Goal: Information Seeking & Learning: Learn about a topic

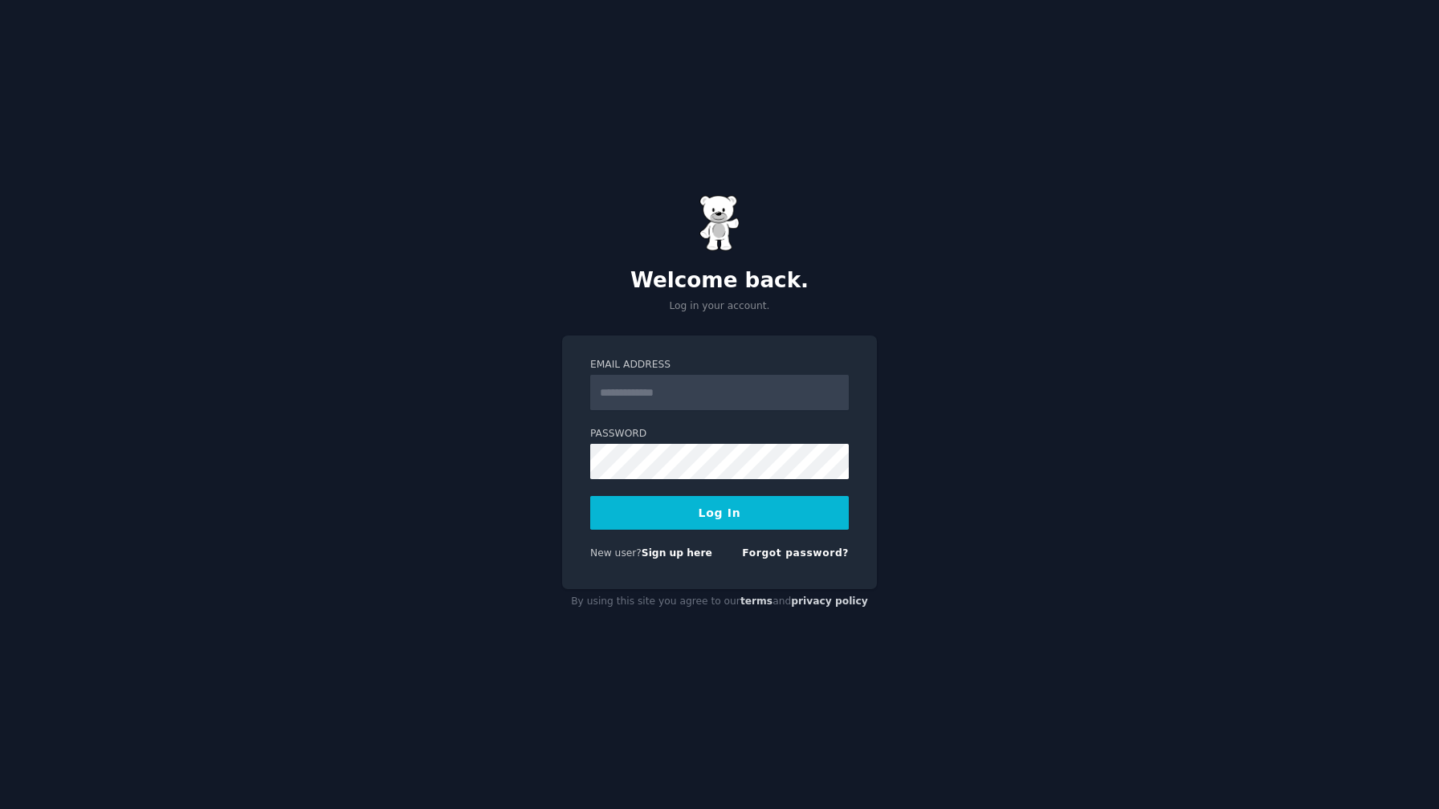
click at [679, 386] on input "Email Address" at bounding box center [719, 392] width 258 height 35
type input "**********"
click at [590, 496] on button "Log In" at bounding box center [719, 513] width 258 height 34
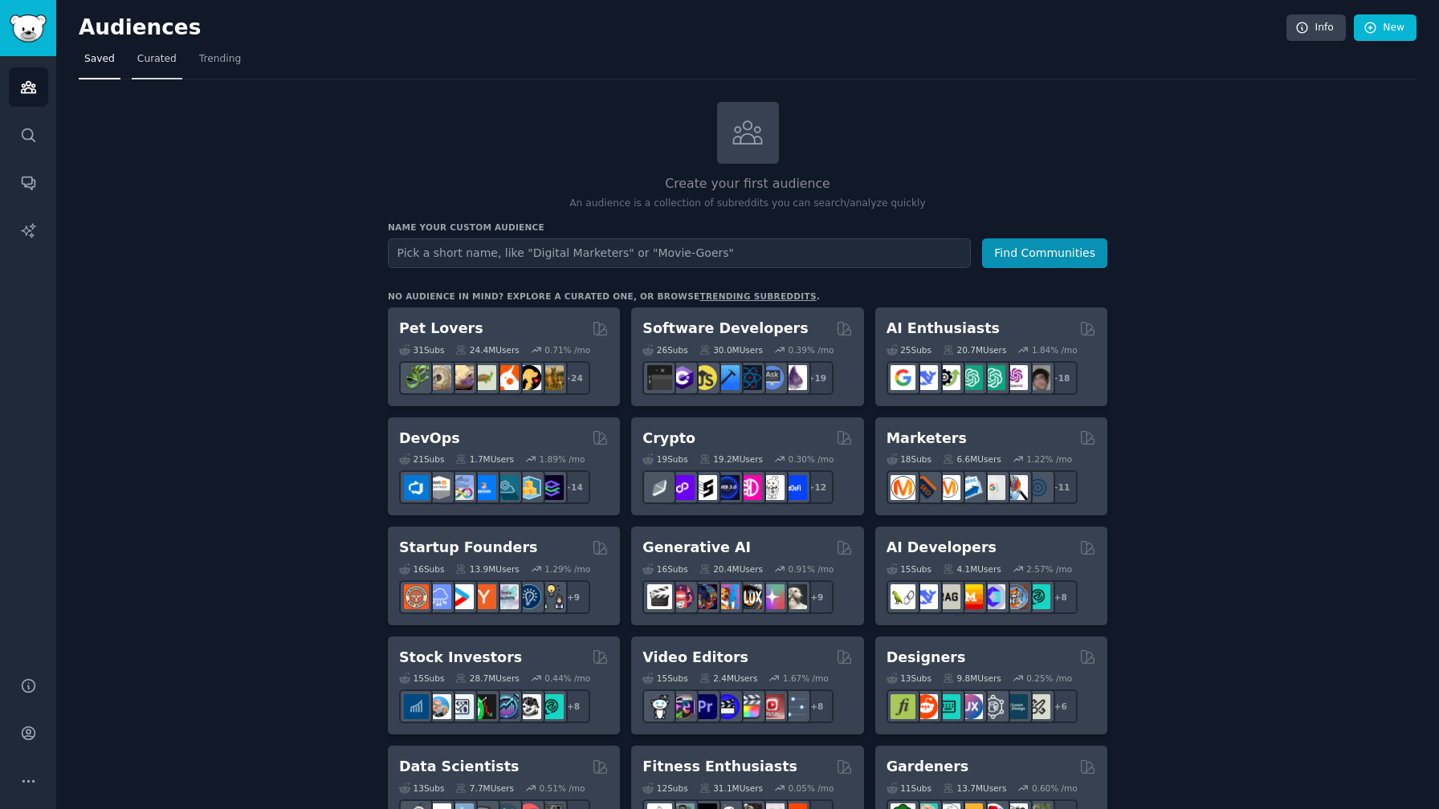
click at [165, 76] on link "Curated" at bounding box center [157, 63] width 51 height 33
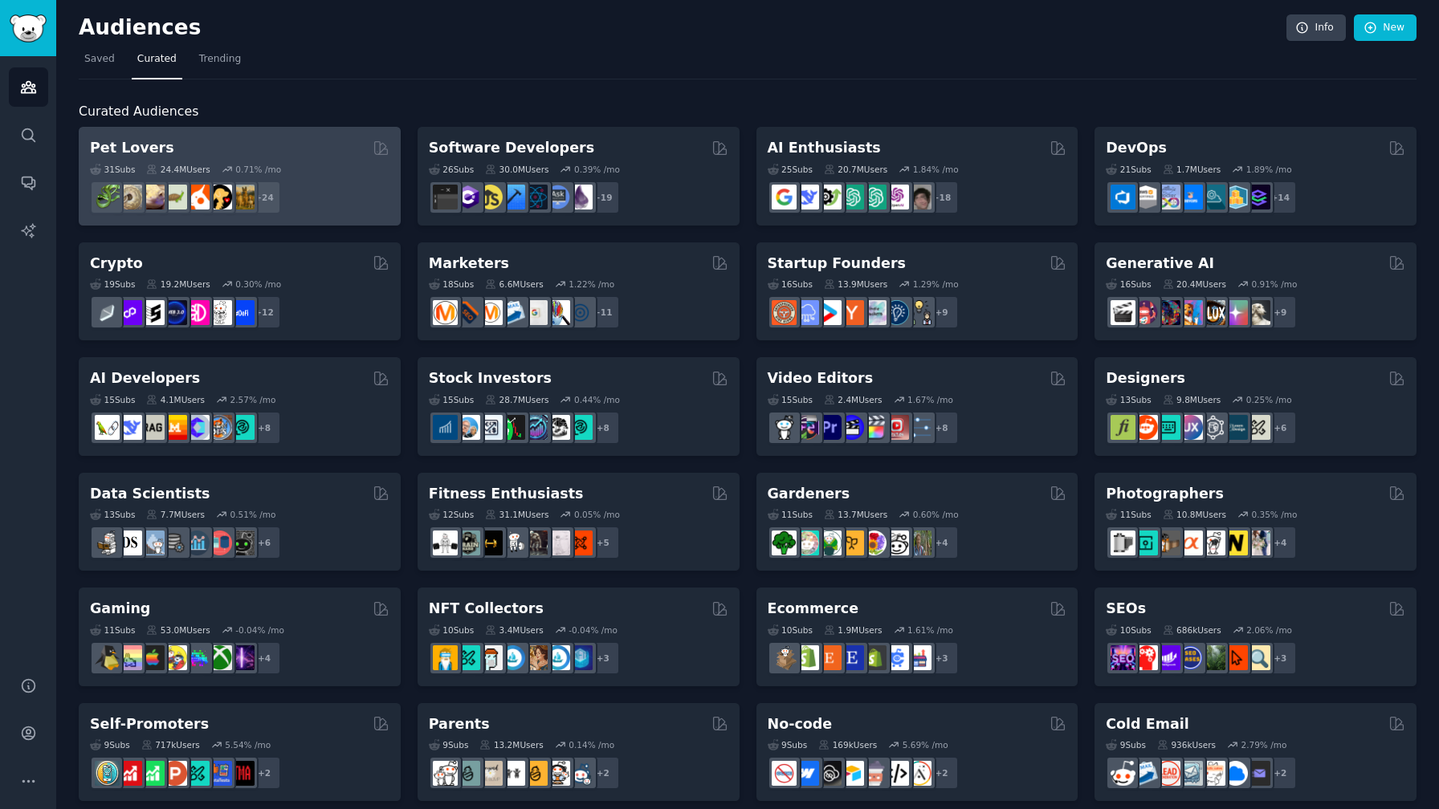
click at [361, 195] on div "+ 24" at bounding box center [239, 198] width 299 height 34
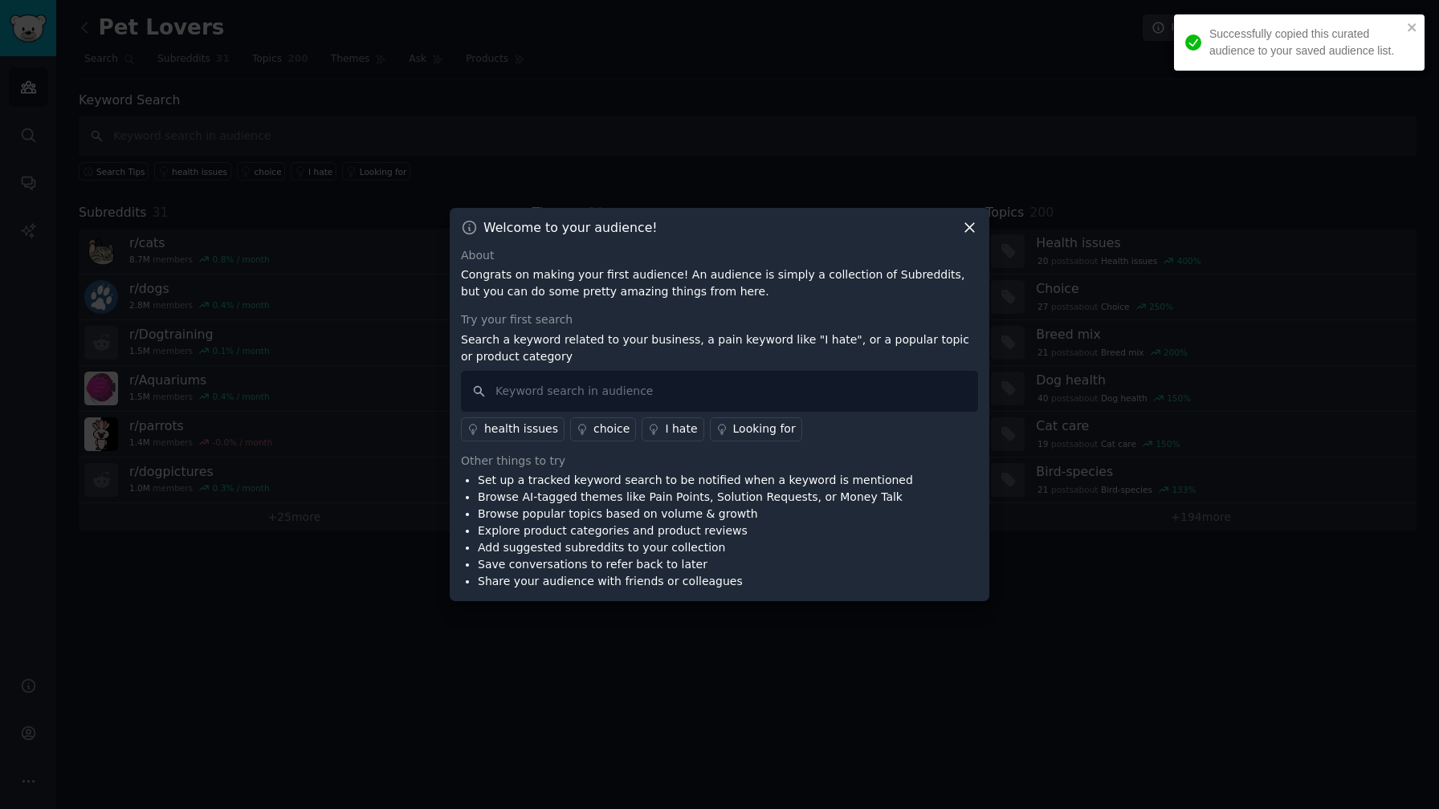
click at [954, 221] on div "Welcome to your audience!" at bounding box center [719, 227] width 517 height 17
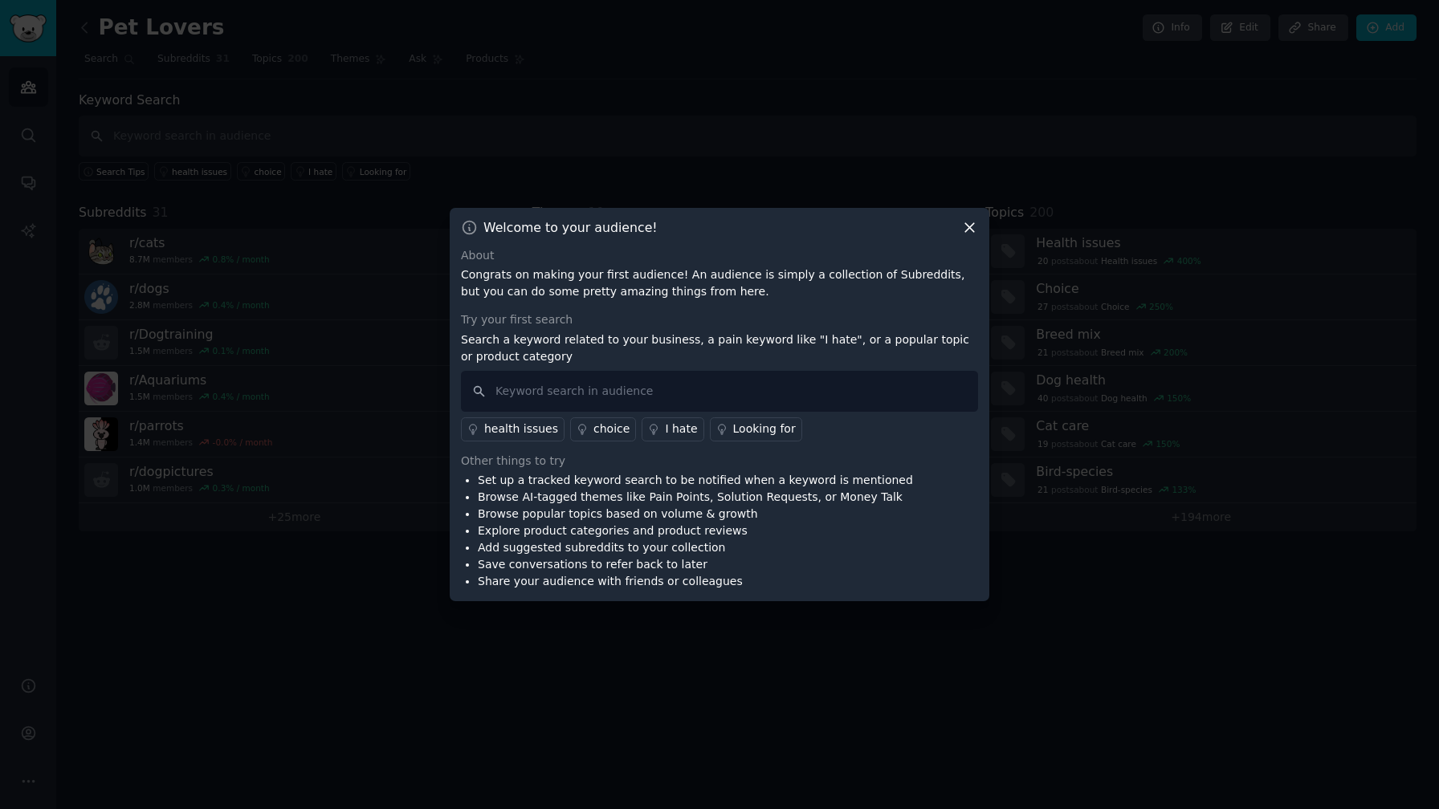
click at [963, 221] on icon at bounding box center [969, 227] width 17 height 17
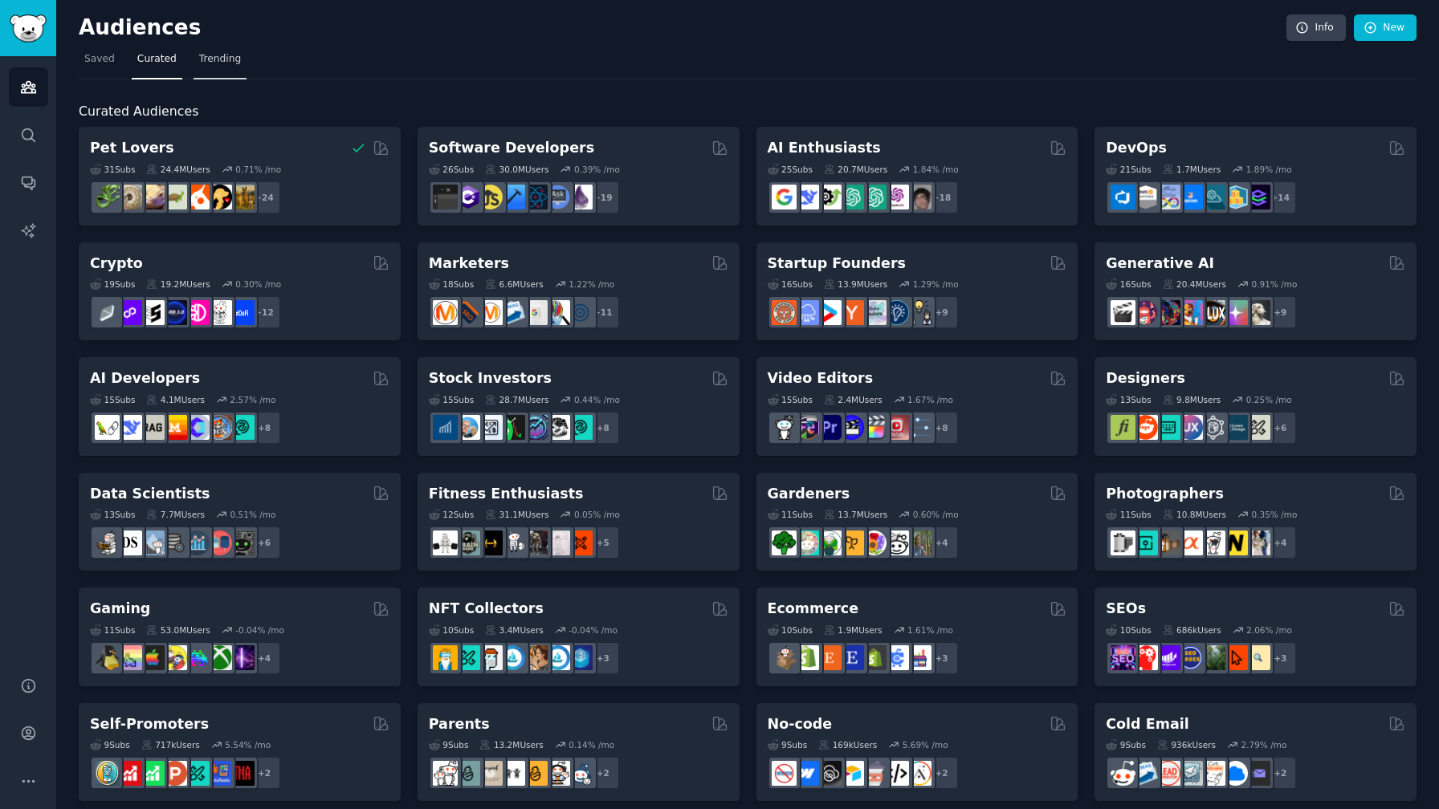
click at [204, 61] on span "Trending" at bounding box center [220, 59] width 42 height 14
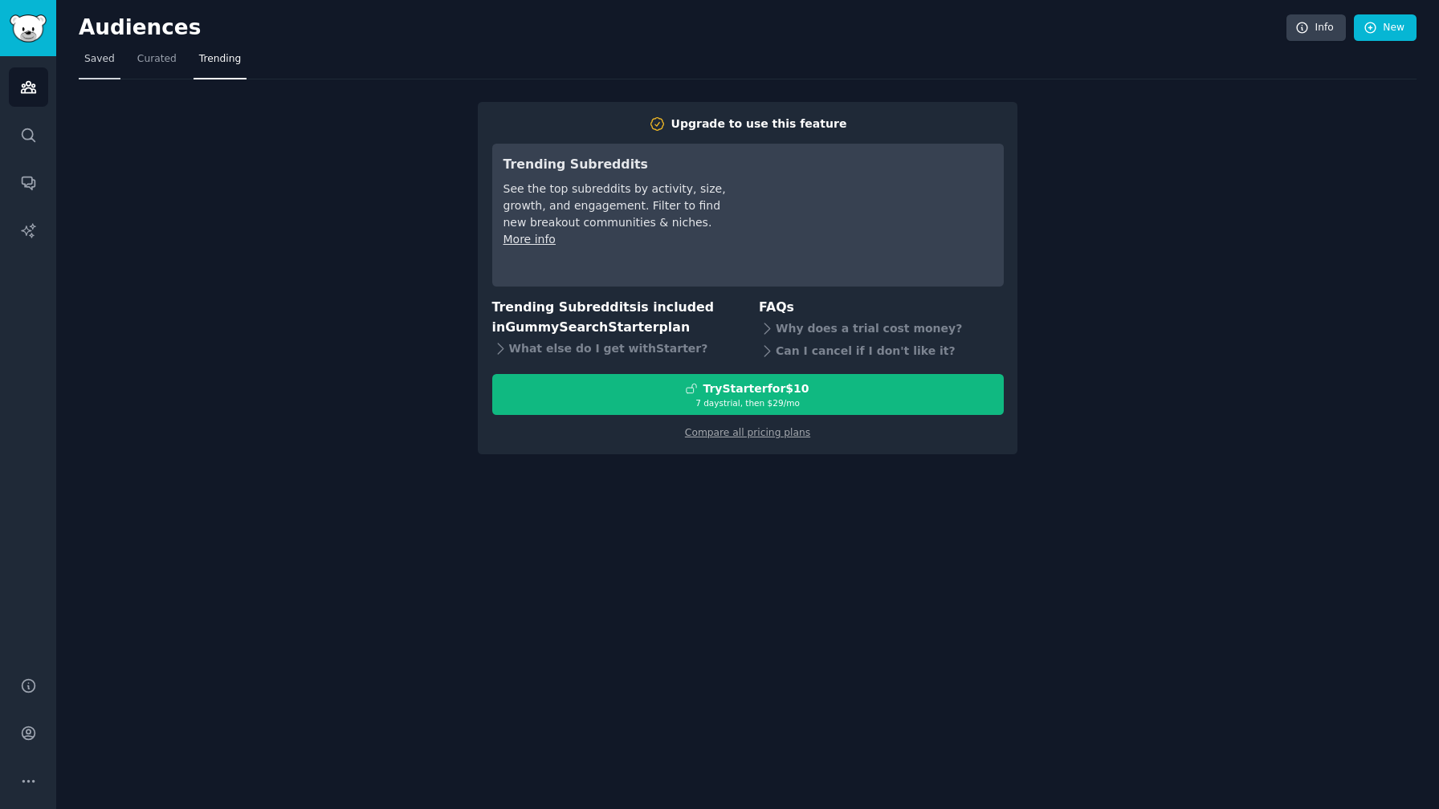
click at [104, 57] on span "Saved" at bounding box center [99, 59] width 31 height 14
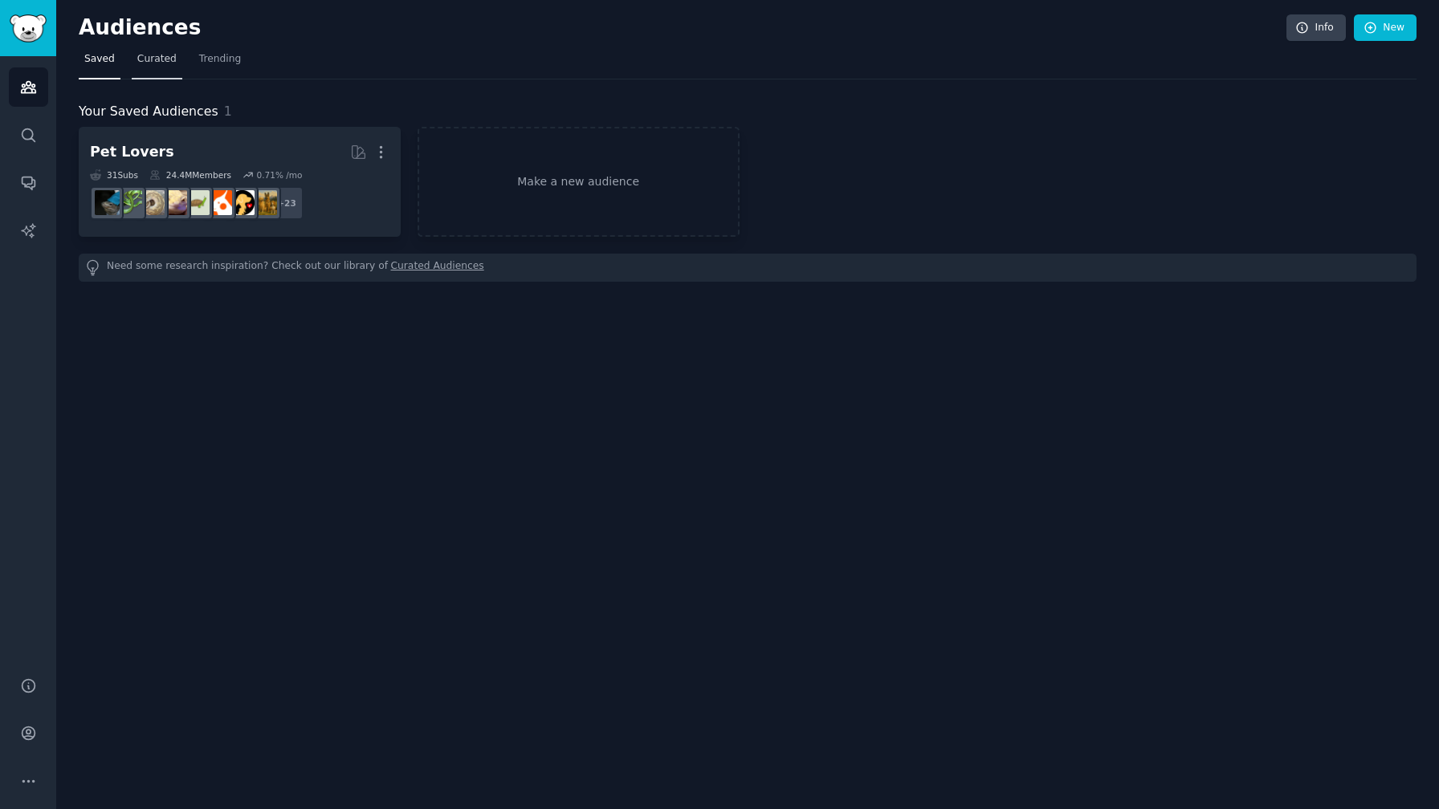
click at [136, 70] on link "Curated" at bounding box center [157, 63] width 51 height 33
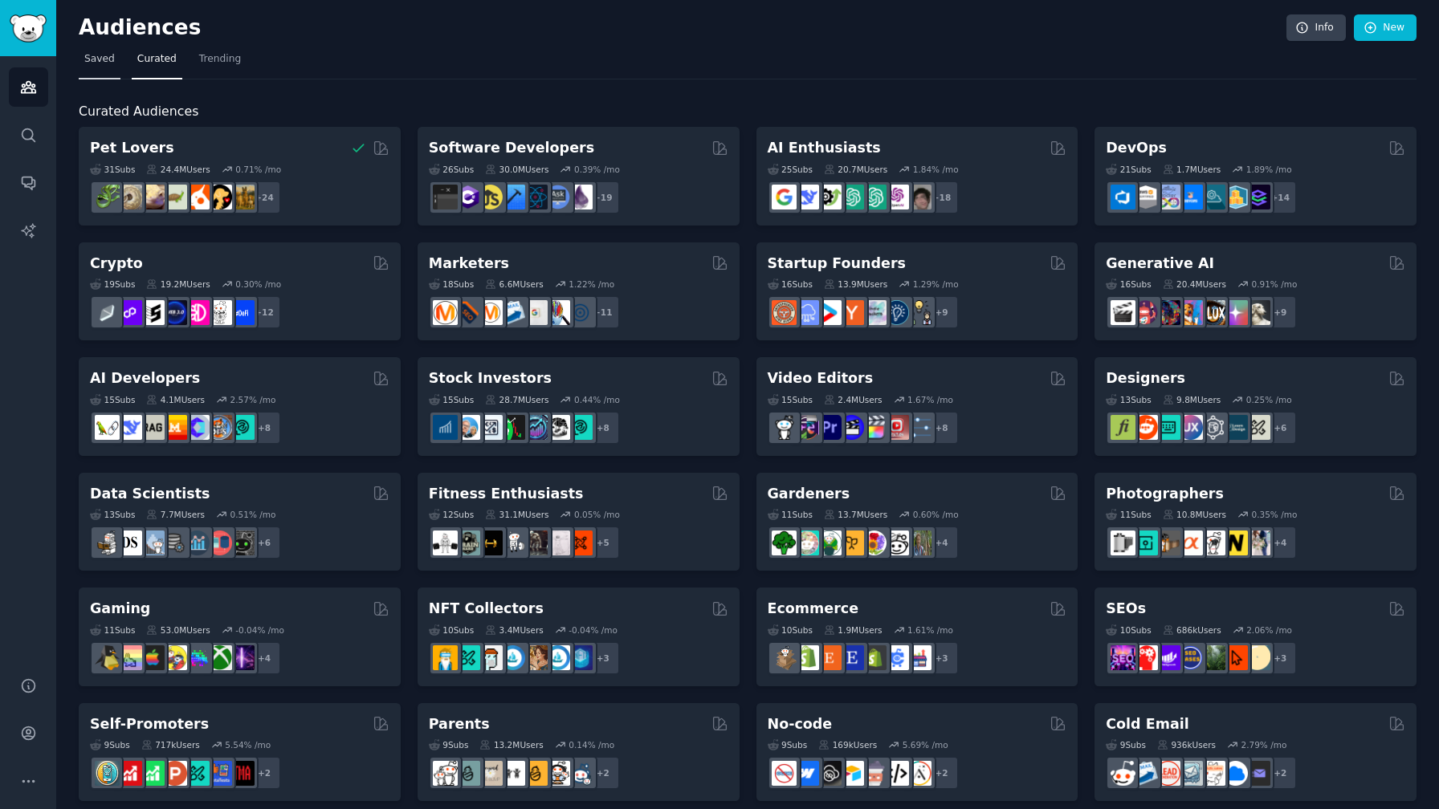
click at [100, 63] on span "Saved" at bounding box center [99, 59] width 31 height 14
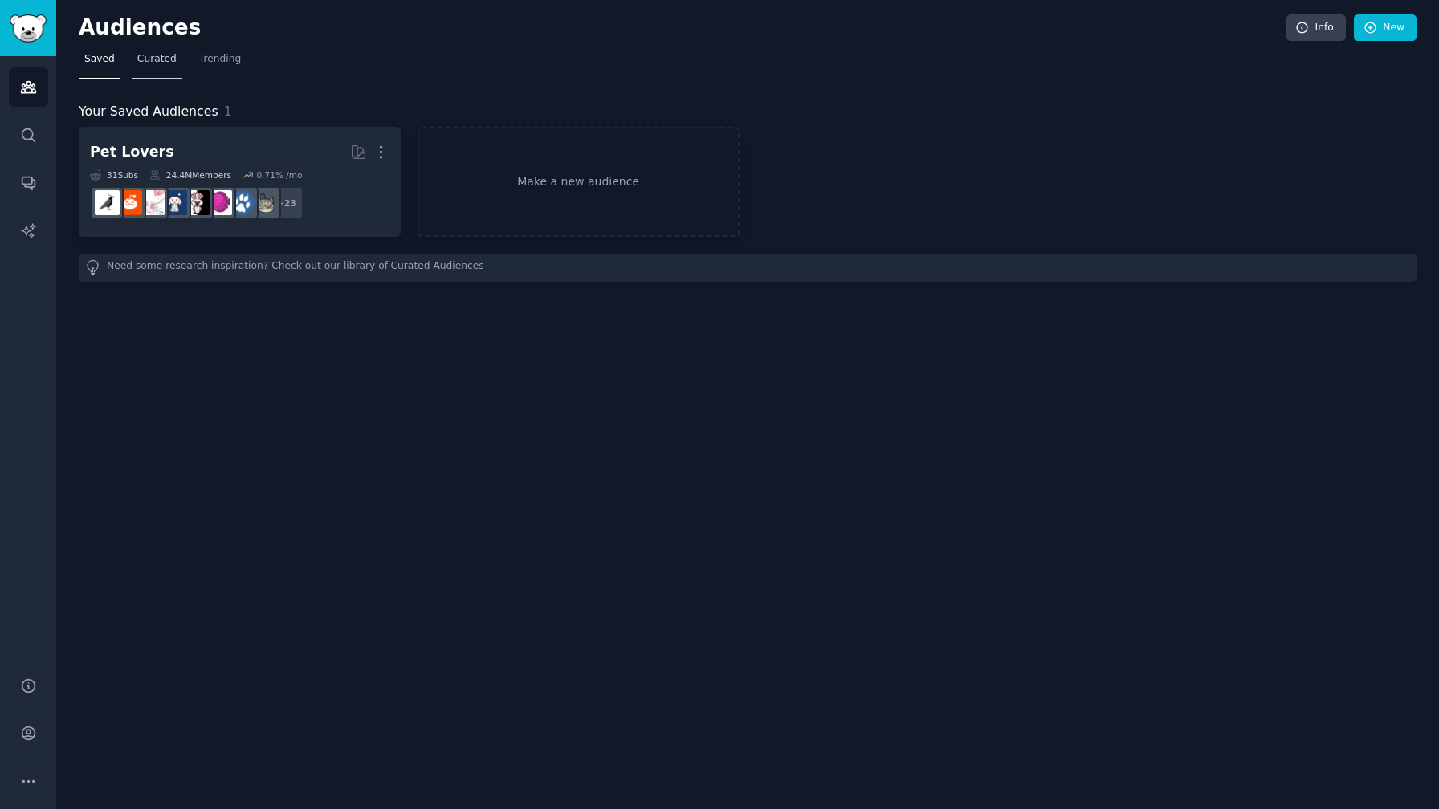
click at [175, 64] on link "Curated" at bounding box center [157, 63] width 51 height 33
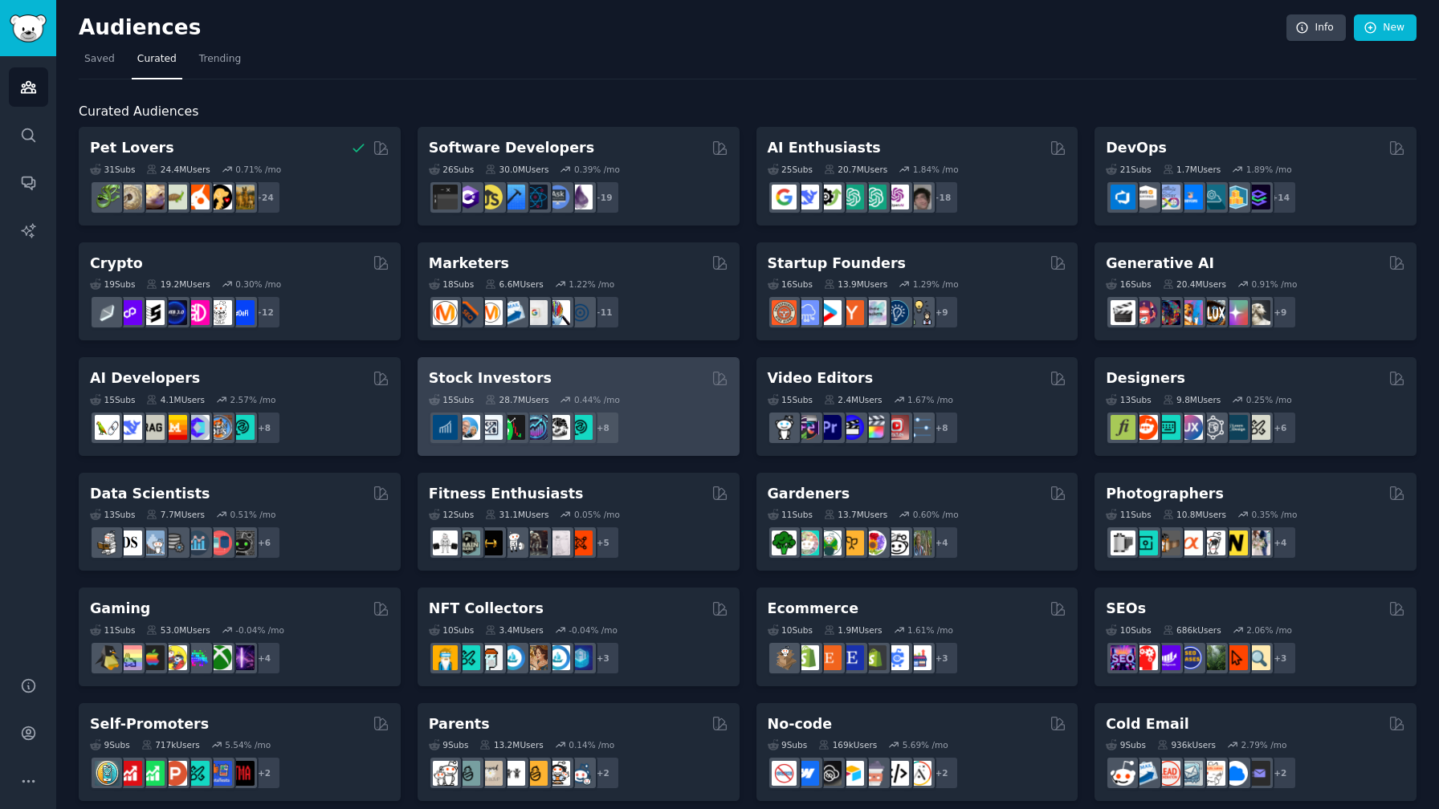
scroll to position [475, 0]
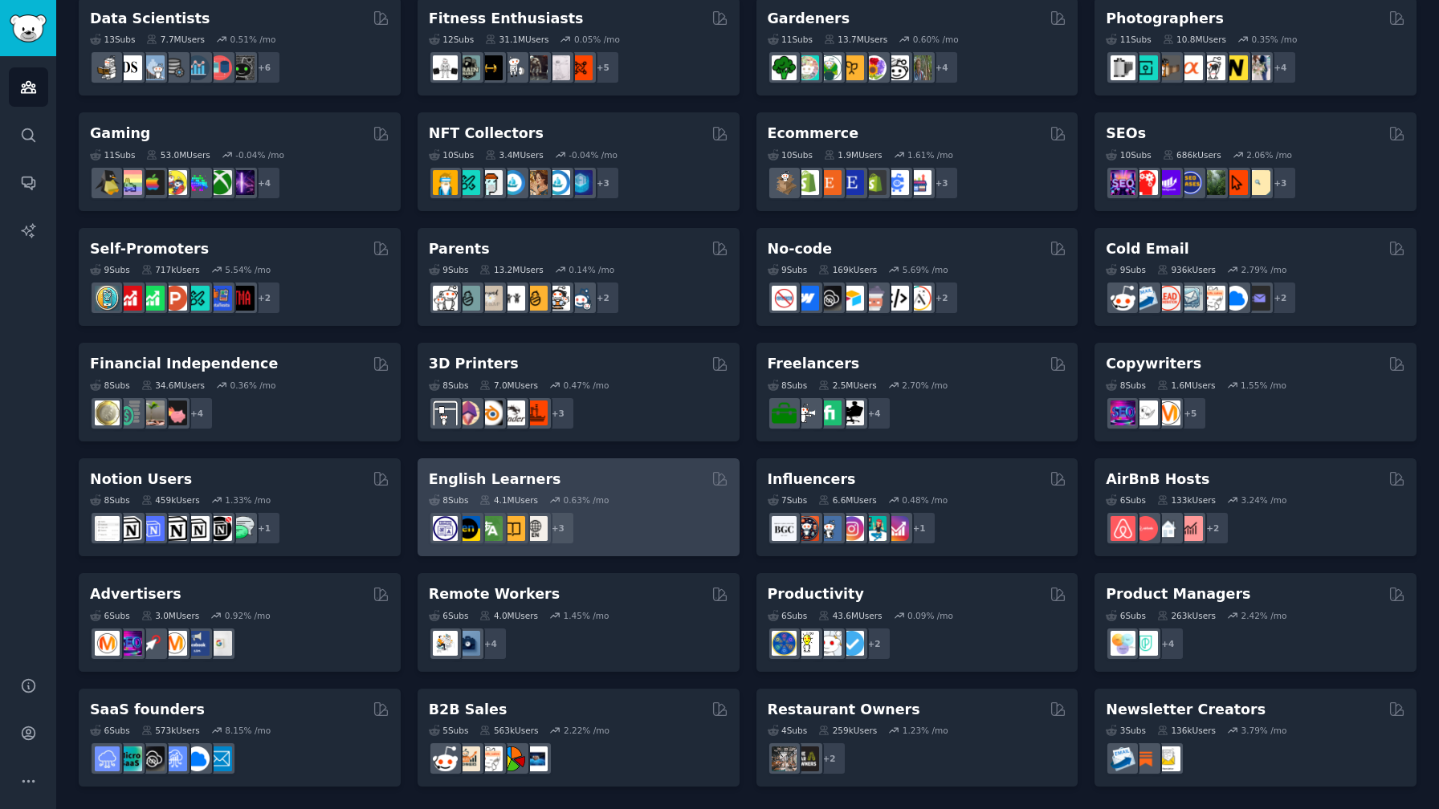
click at [568, 480] on div "English Learners" at bounding box center [578, 480] width 299 height 20
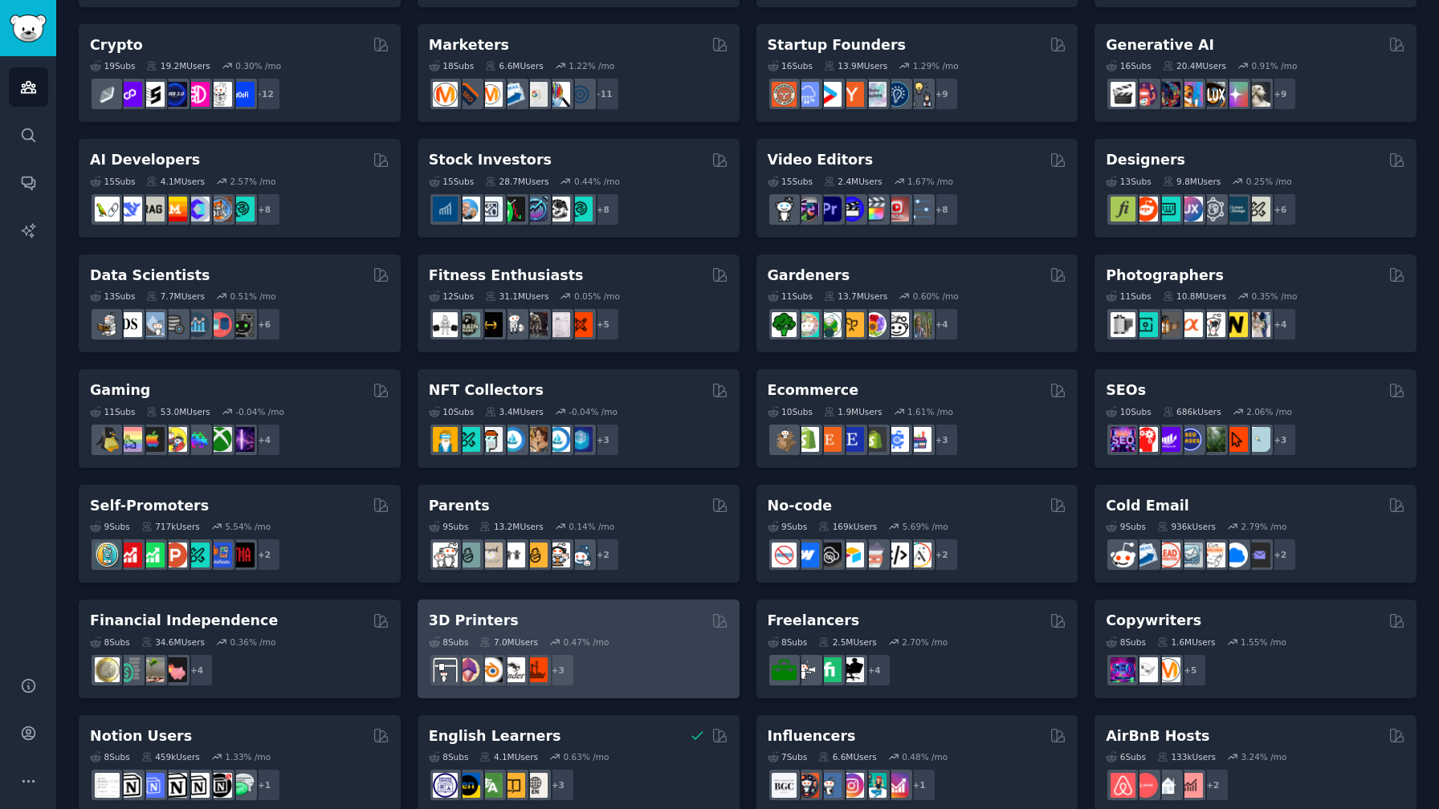
scroll to position [222, 0]
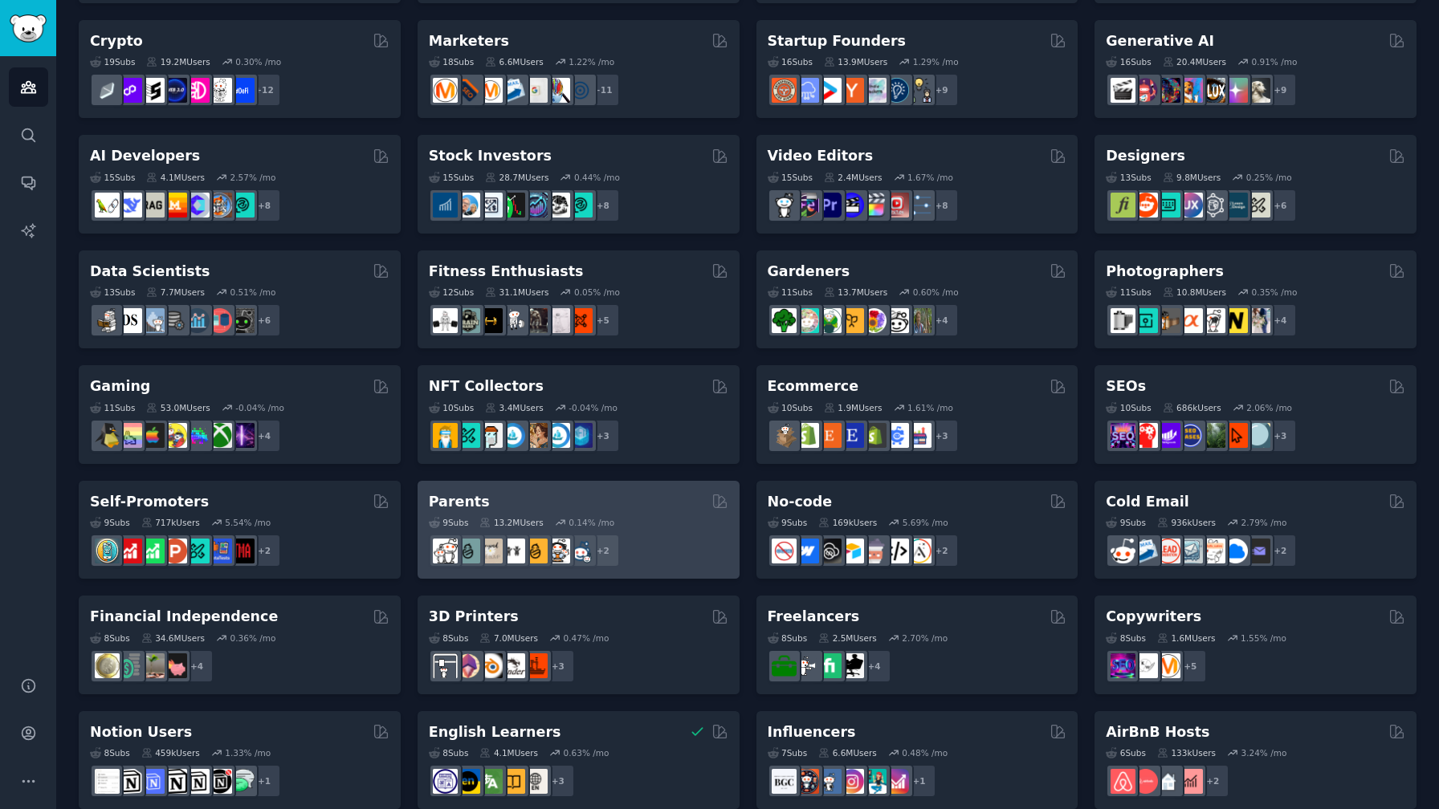
click at [629, 535] on div "+ 2" at bounding box center [578, 551] width 299 height 34
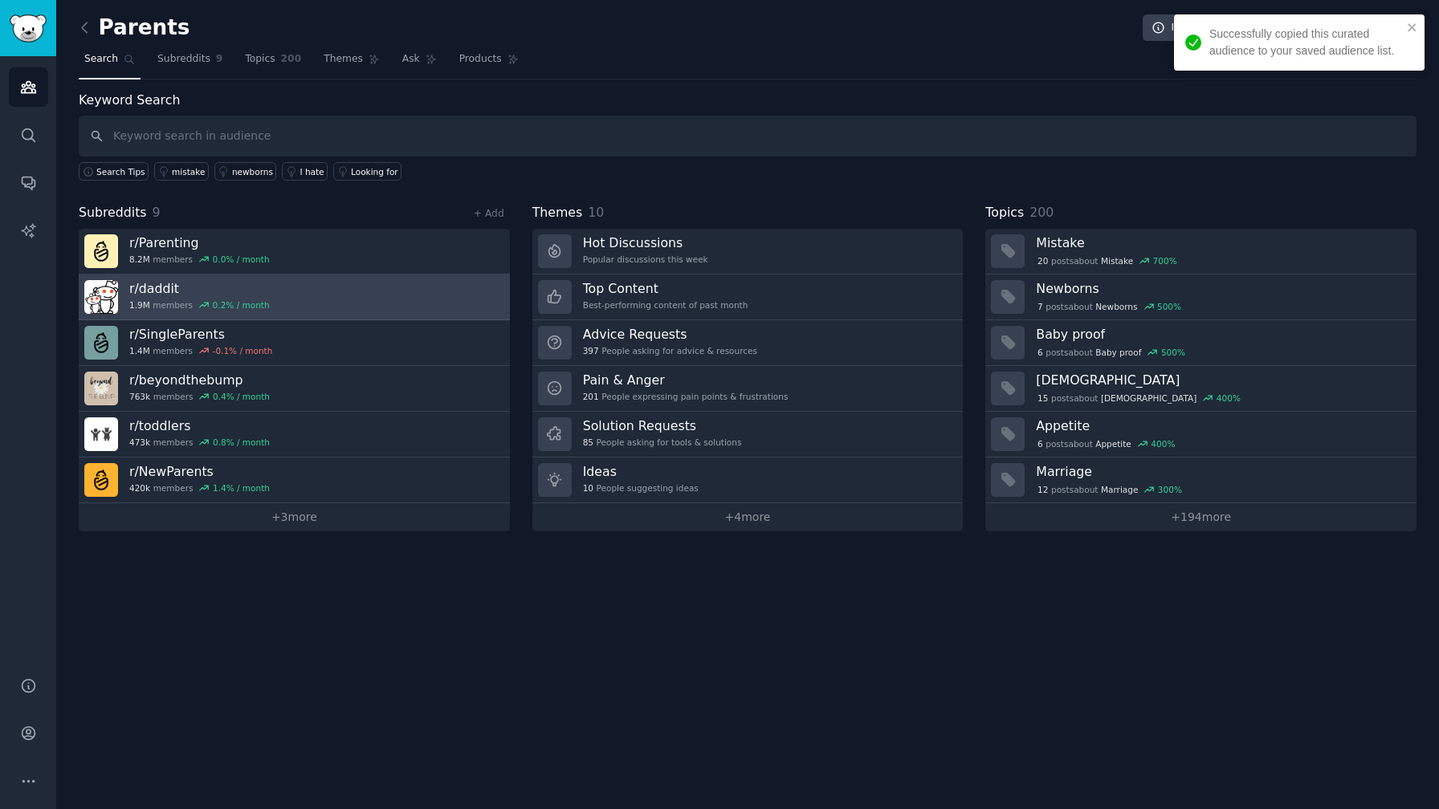
click at [171, 299] on div "1.9M members 0.2 % / month" at bounding box center [199, 304] width 140 height 11
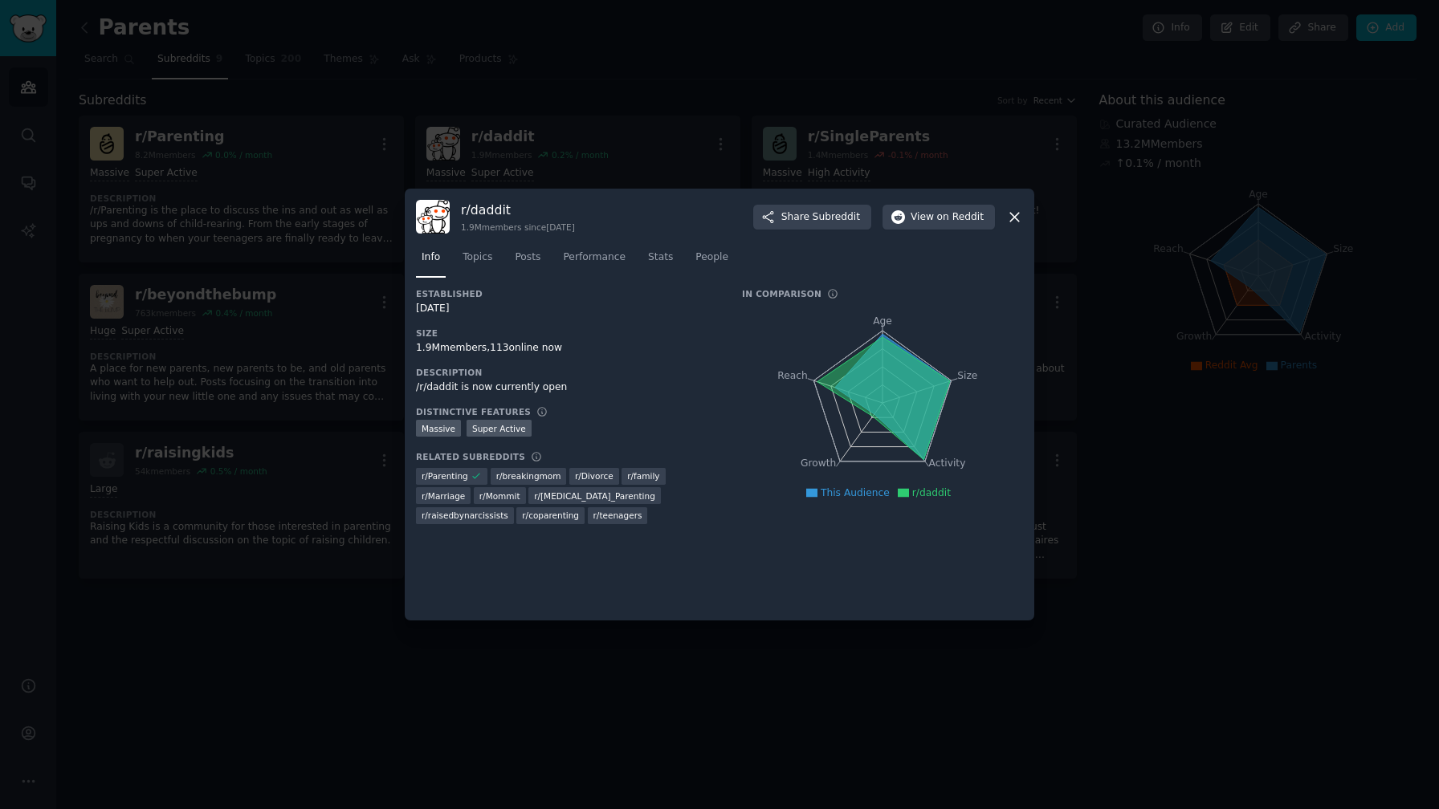
click at [234, 342] on div at bounding box center [719, 404] width 1439 height 809
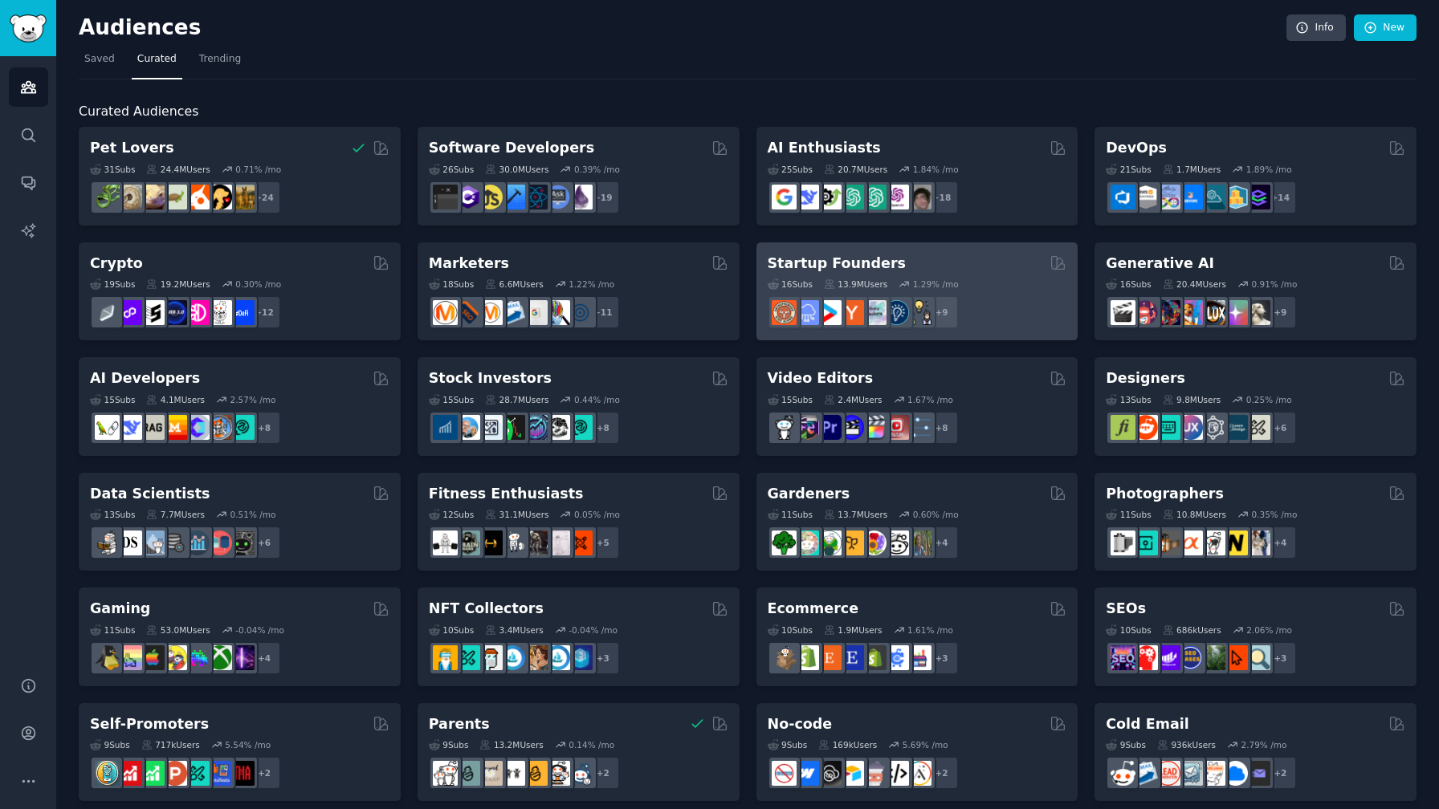
click at [968, 275] on div "16 Sub s 13.9M Users 1.29 % /mo r/indiebiz, r/startup_resources, r/advancedentr…" at bounding box center [916, 301] width 299 height 56
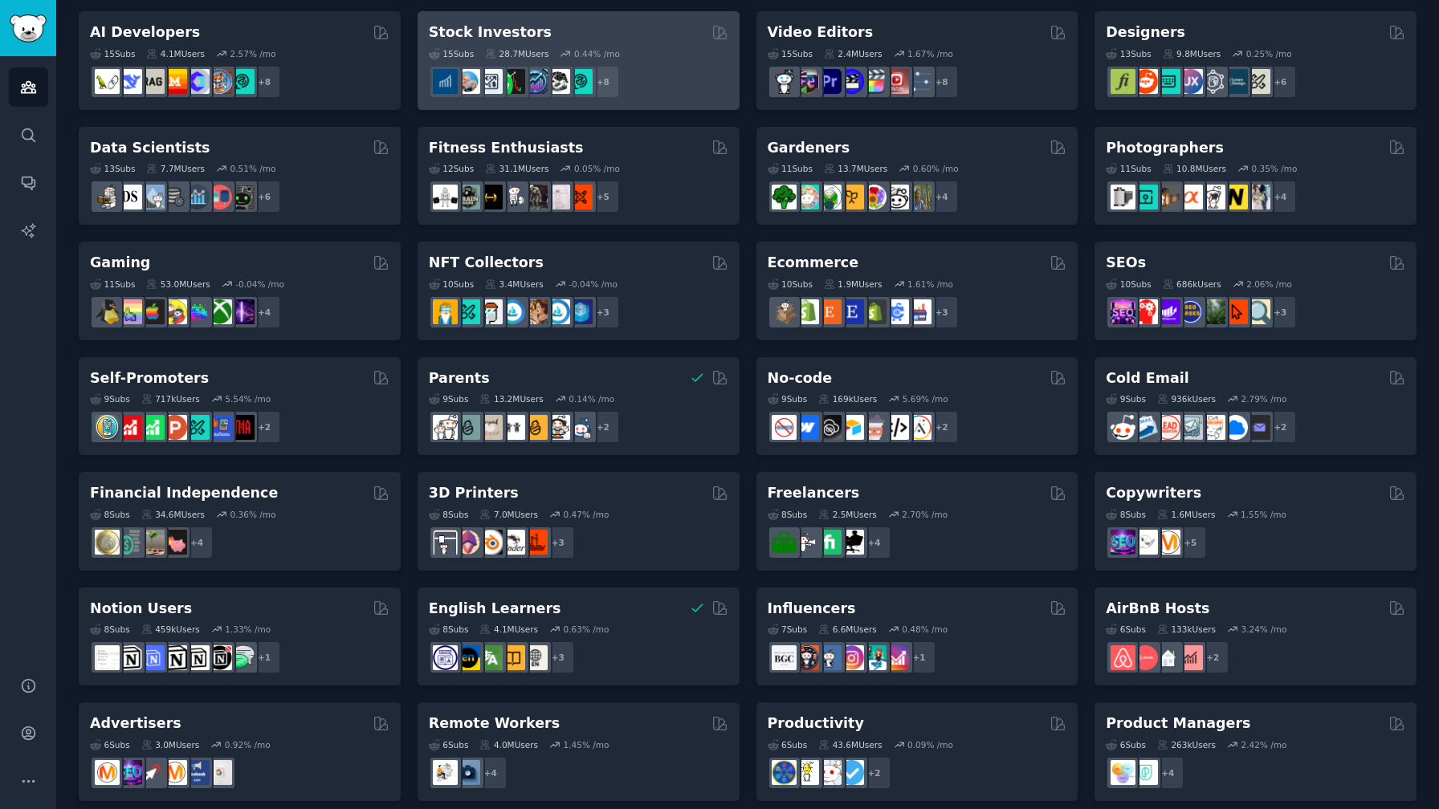
scroll to position [347, 0]
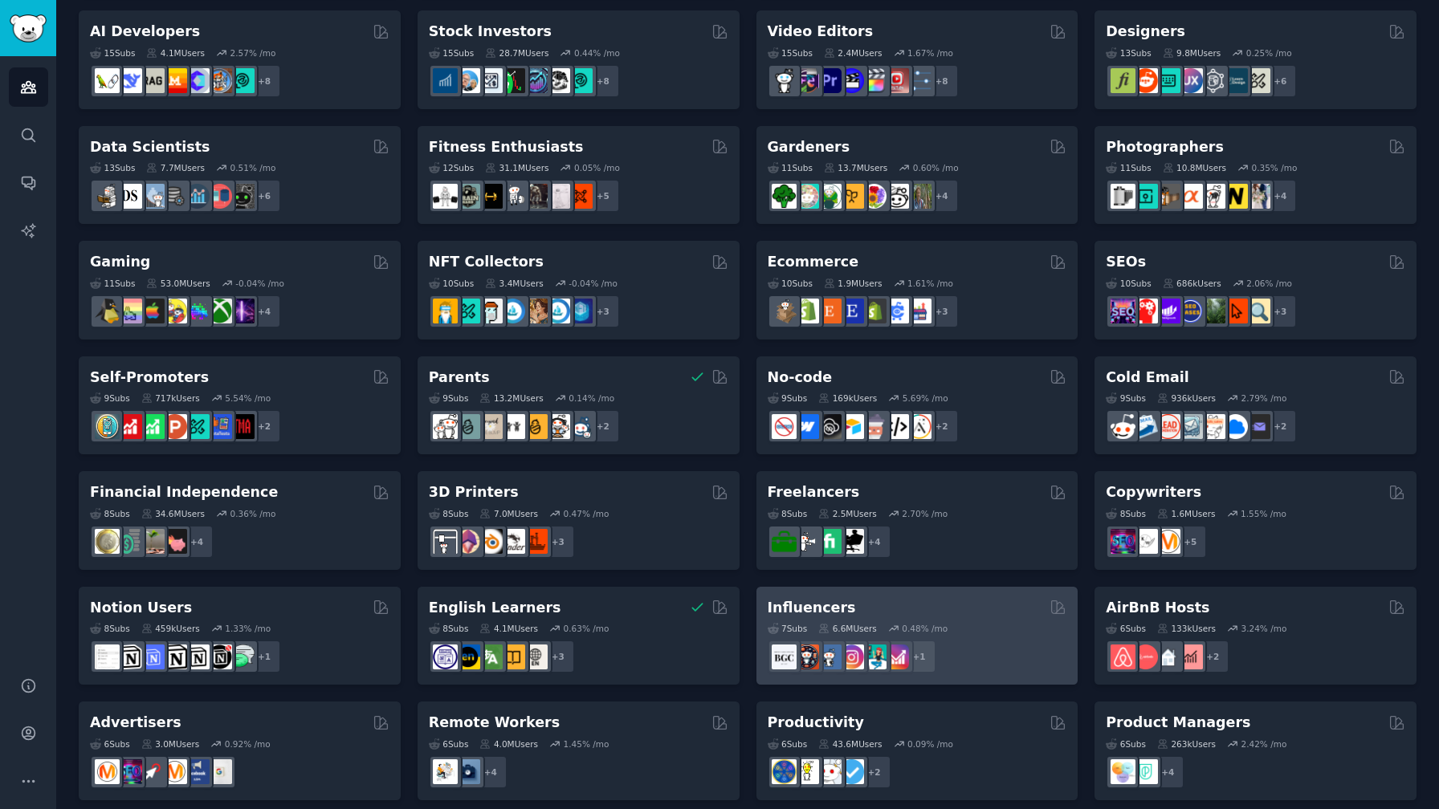
click at [912, 609] on div "Influencers" at bounding box center [916, 608] width 299 height 20
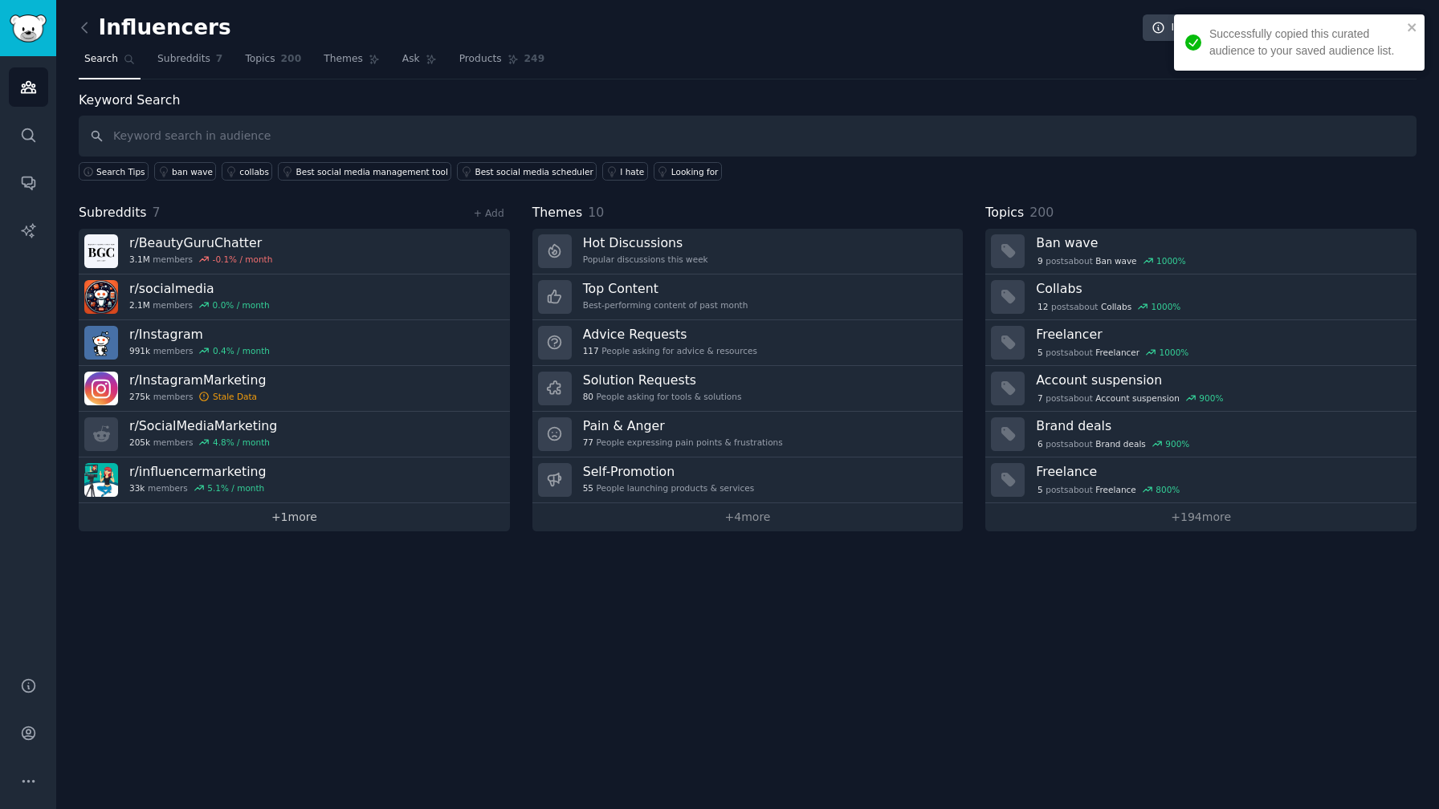
click at [394, 527] on link "+ 1 more" at bounding box center [294, 517] width 431 height 28
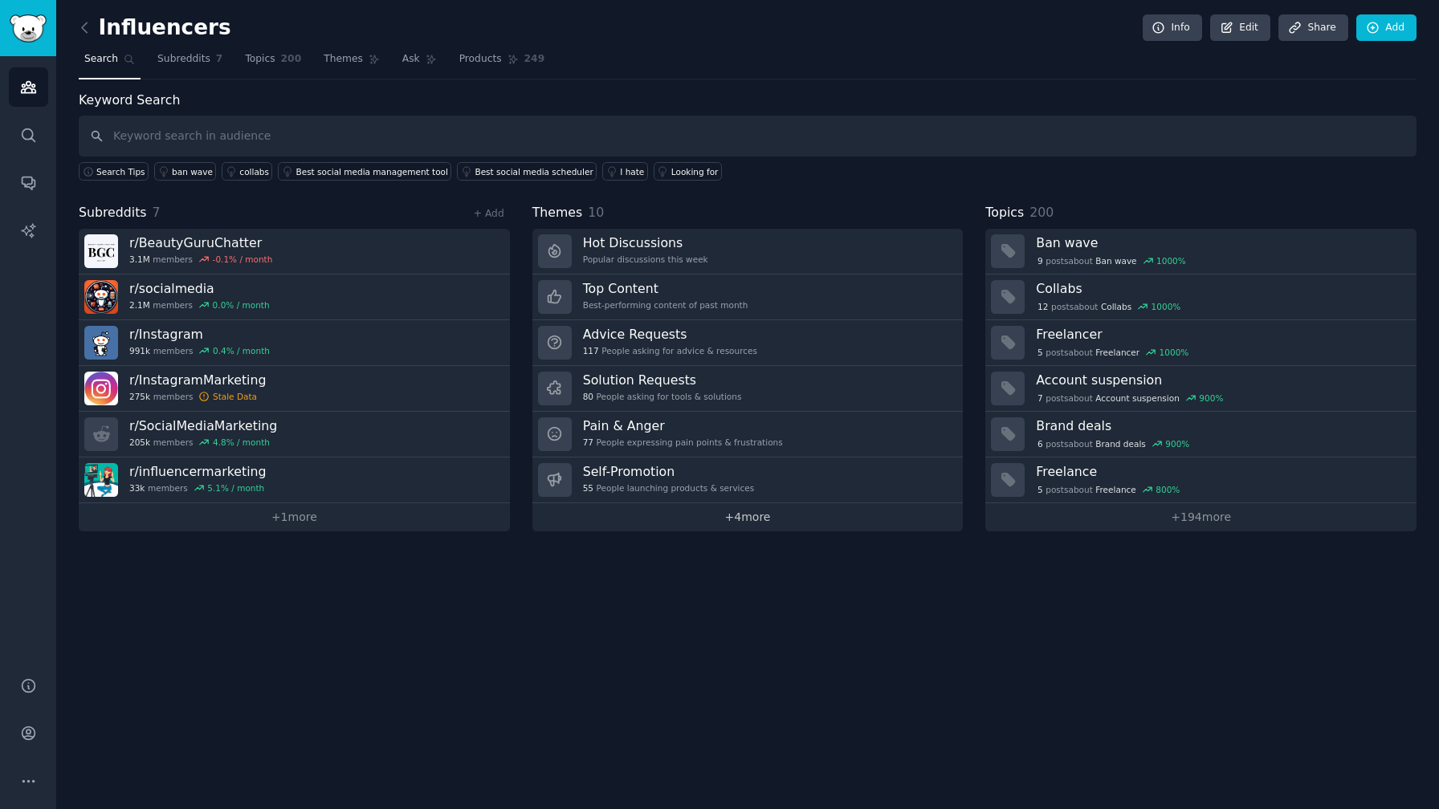
click at [765, 520] on link "+ 4 more" at bounding box center [747, 517] width 431 height 28
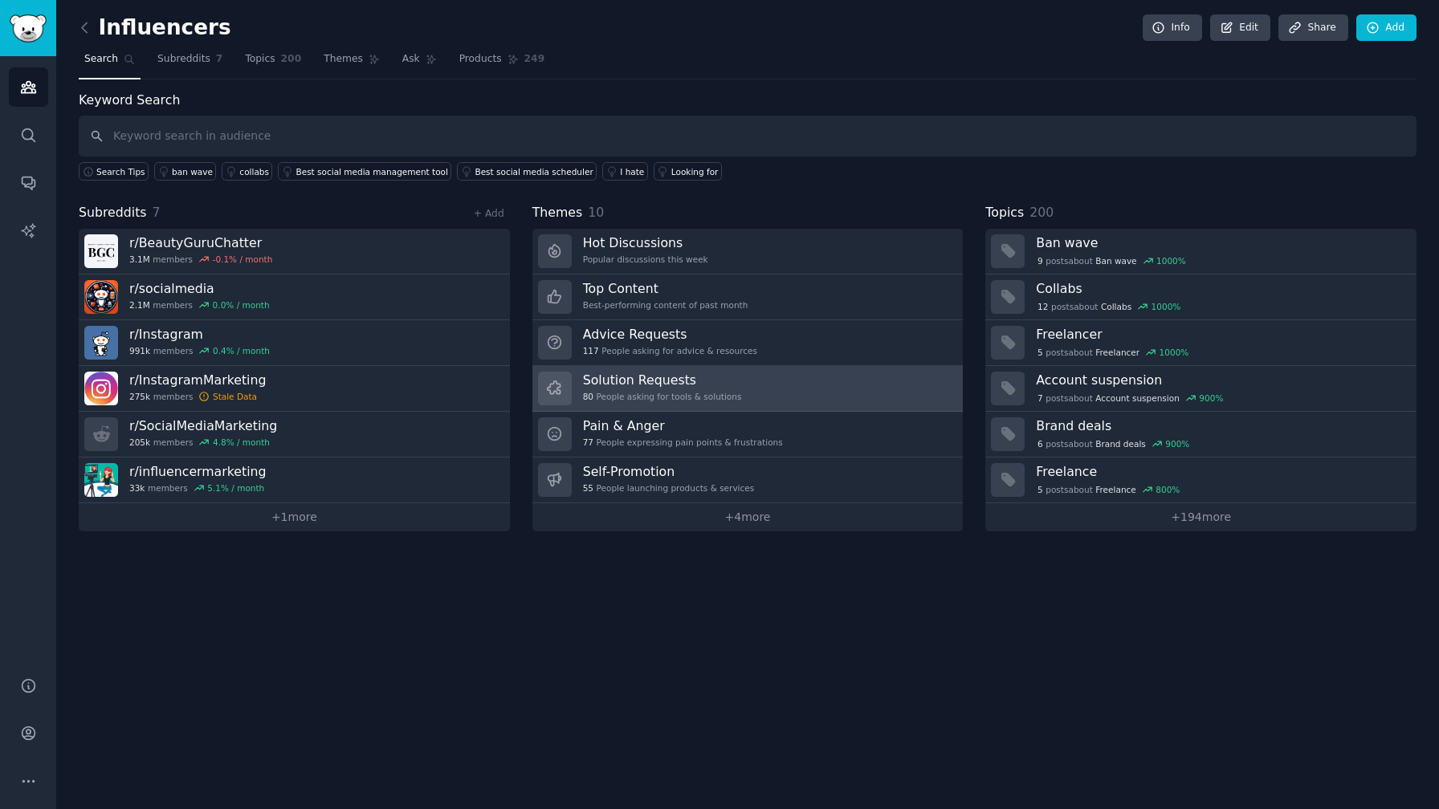
click at [693, 385] on h3 "Solution Requests" at bounding box center [662, 380] width 159 height 17
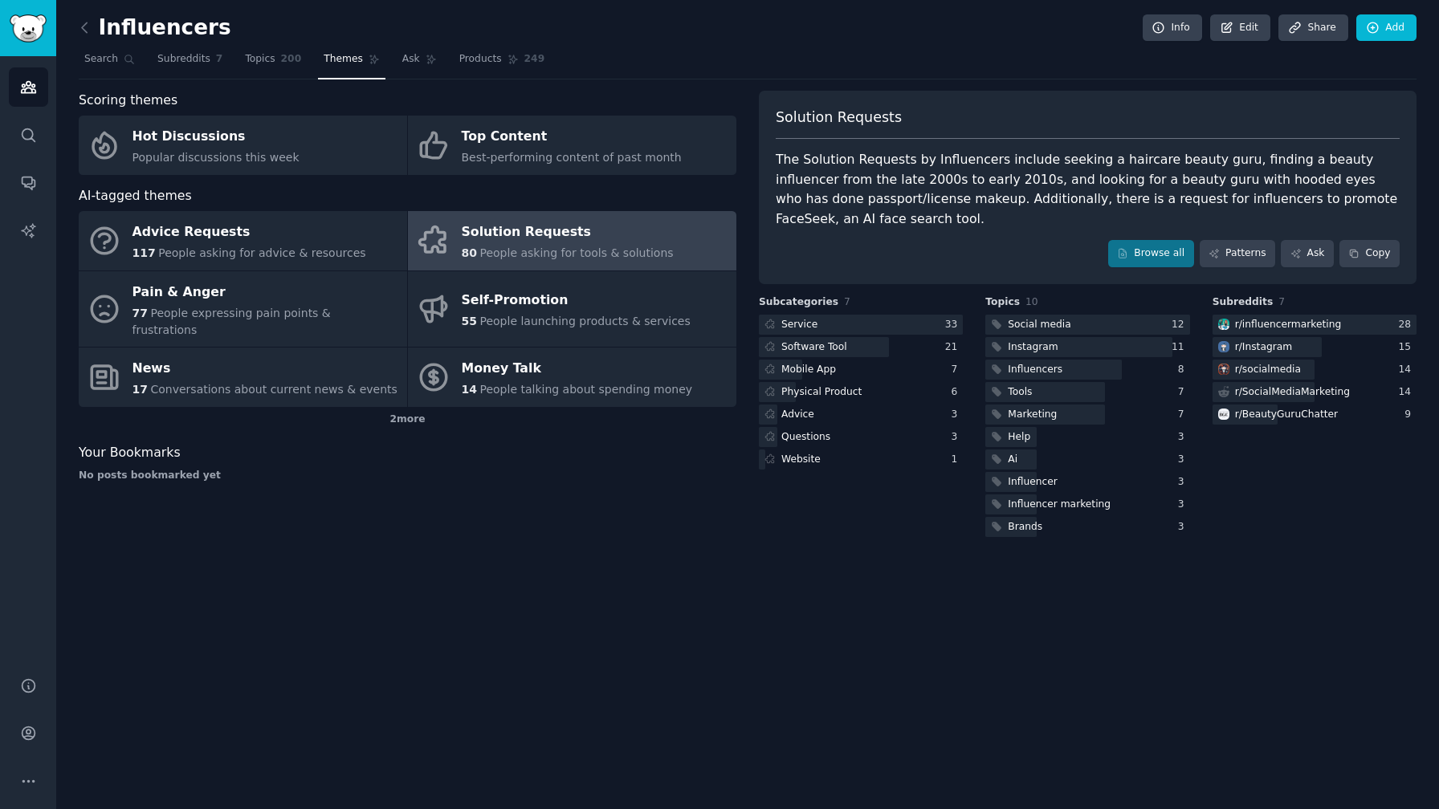
click at [944, 167] on div "The Solution Requests by Influencers include seeking a haircare beauty guru, fi…" at bounding box center [1087, 189] width 624 height 79
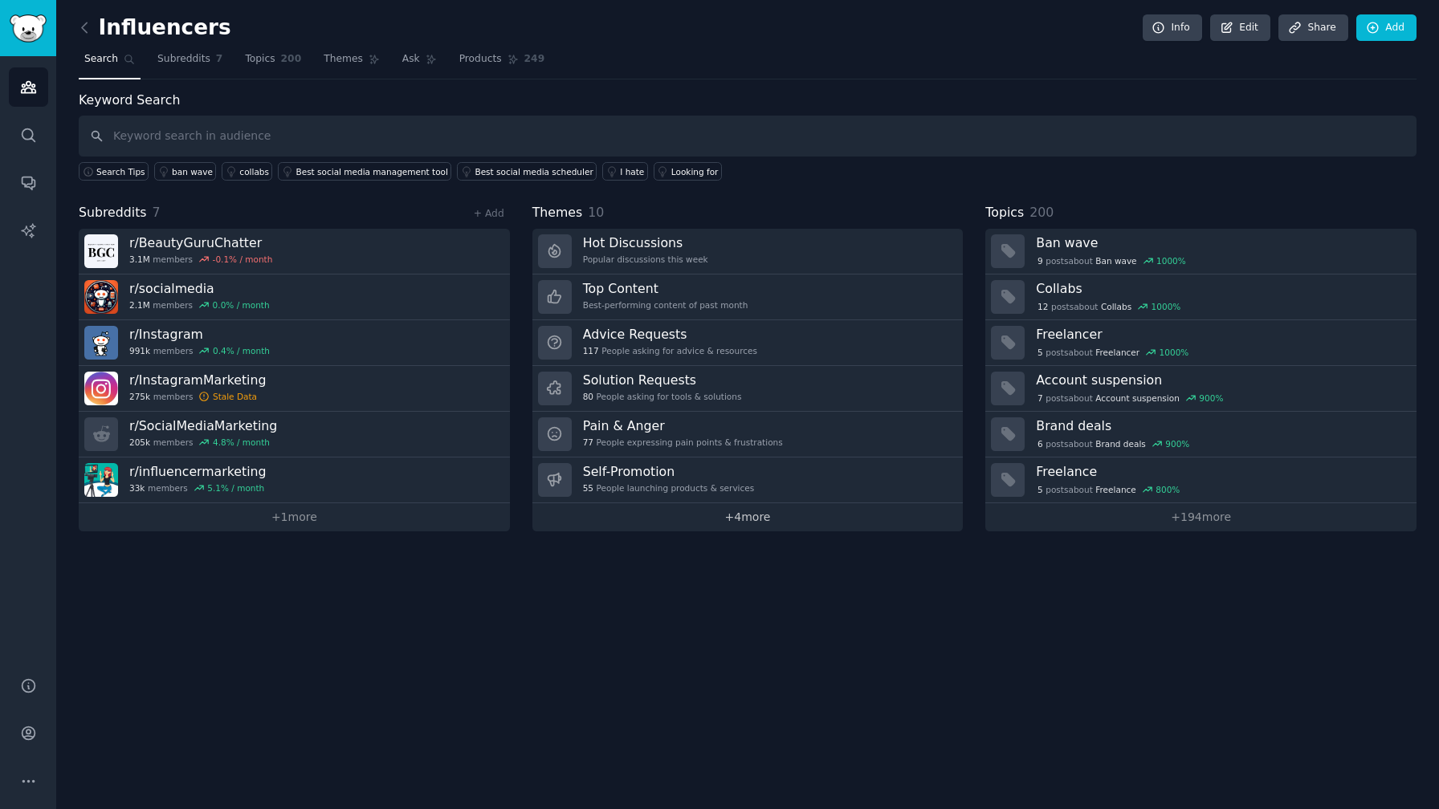
click at [740, 520] on link "+ 4 more" at bounding box center [747, 517] width 431 height 28
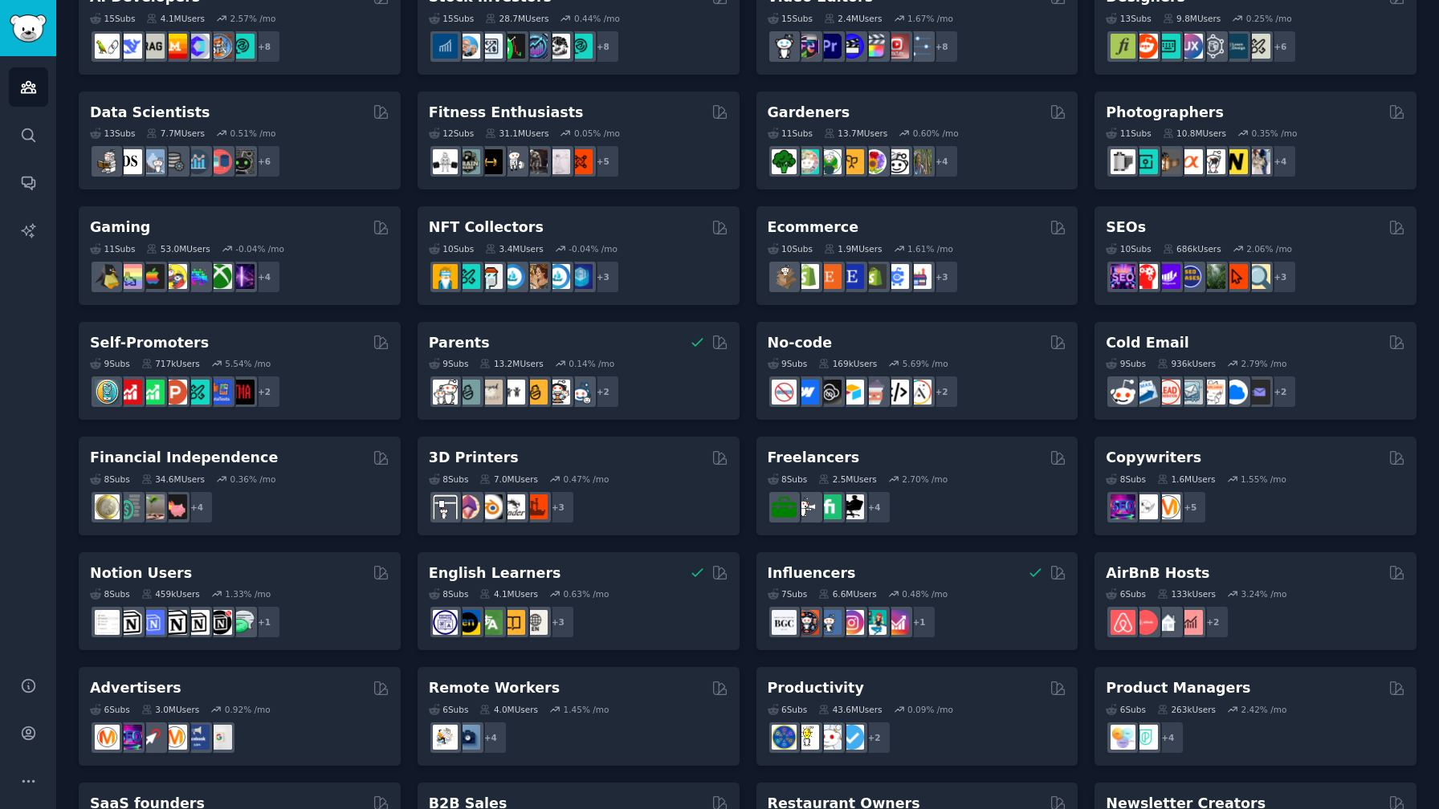
scroll to position [389, 0]
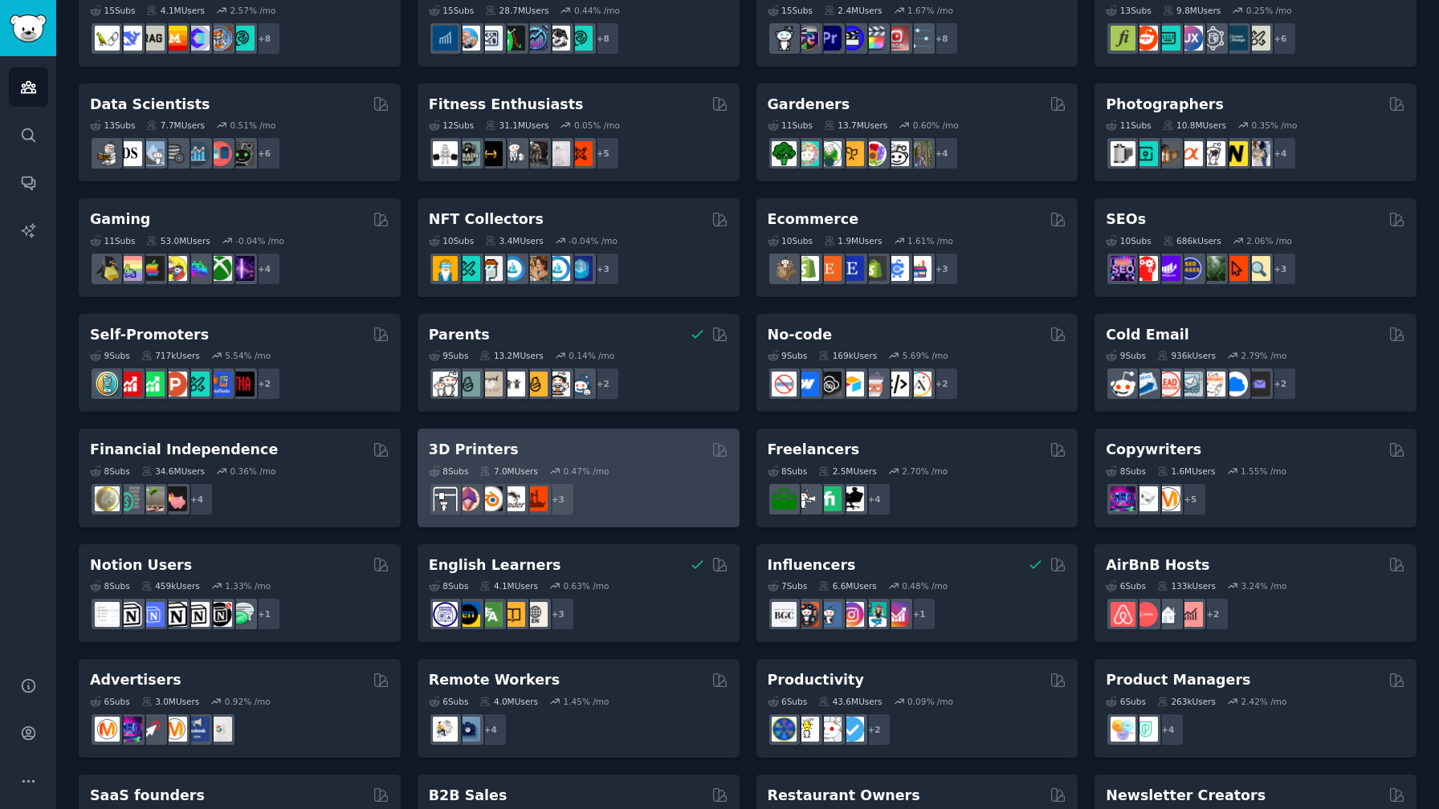
click at [618, 491] on div "+ 3" at bounding box center [578, 499] width 299 height 34
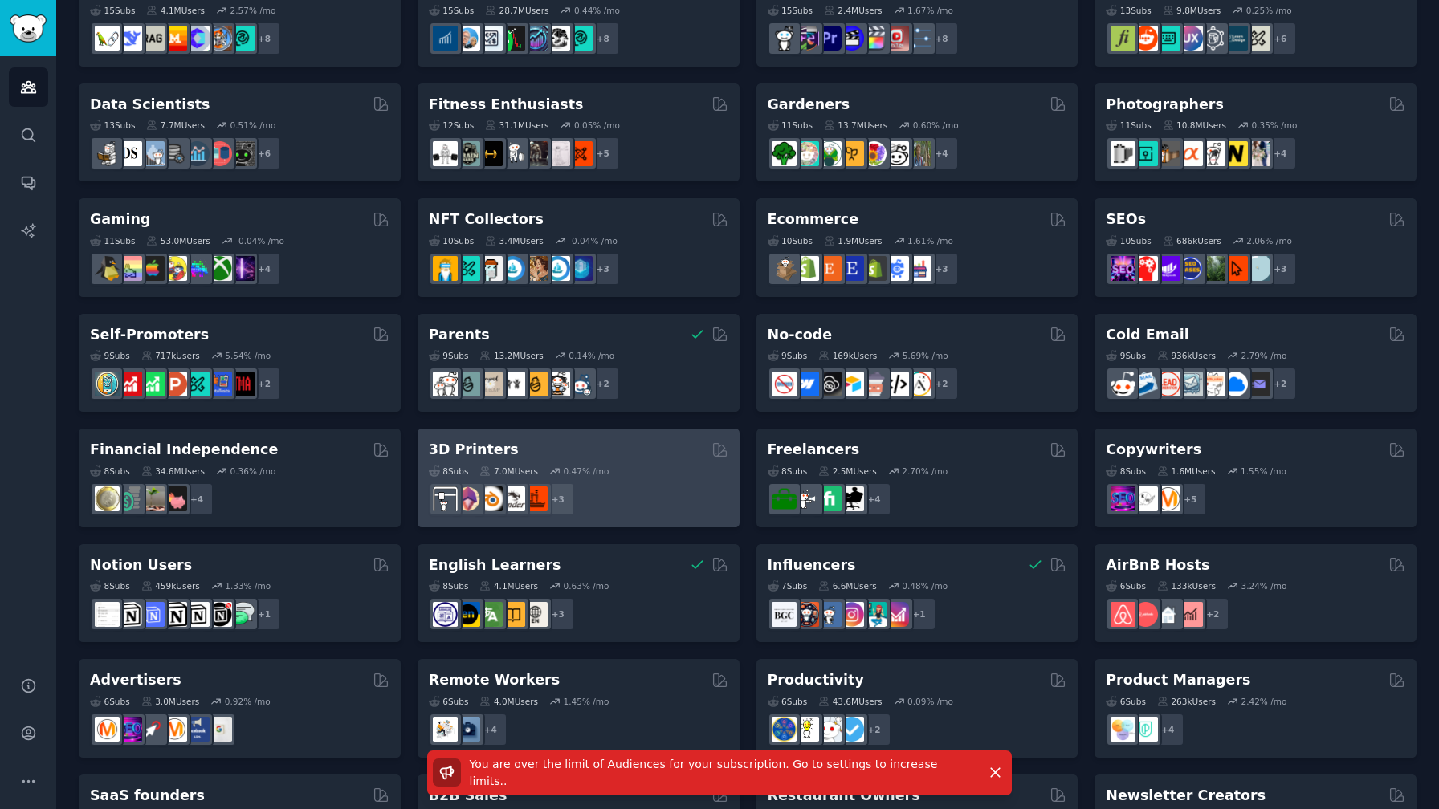
scroll to position [0, 0]
